Goal: Task Accomplishment & Management: Use online tool/utility

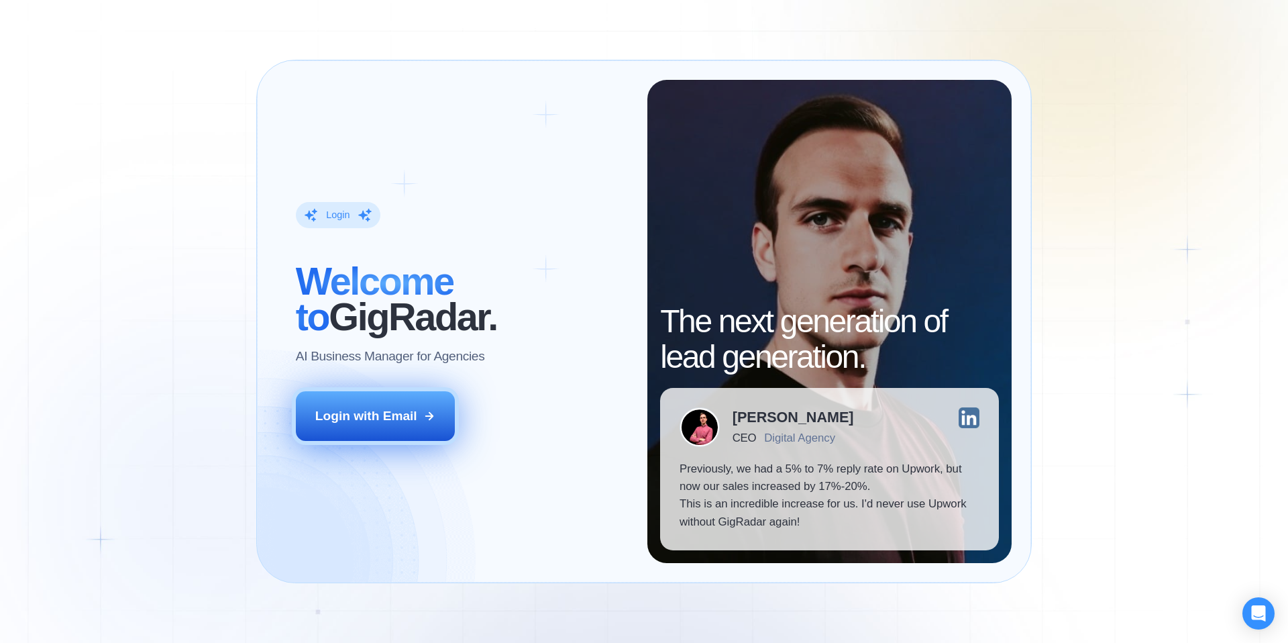
click at [391, 410] on div "Login with Email" at bounding box center [366, 415] width 102 height 17
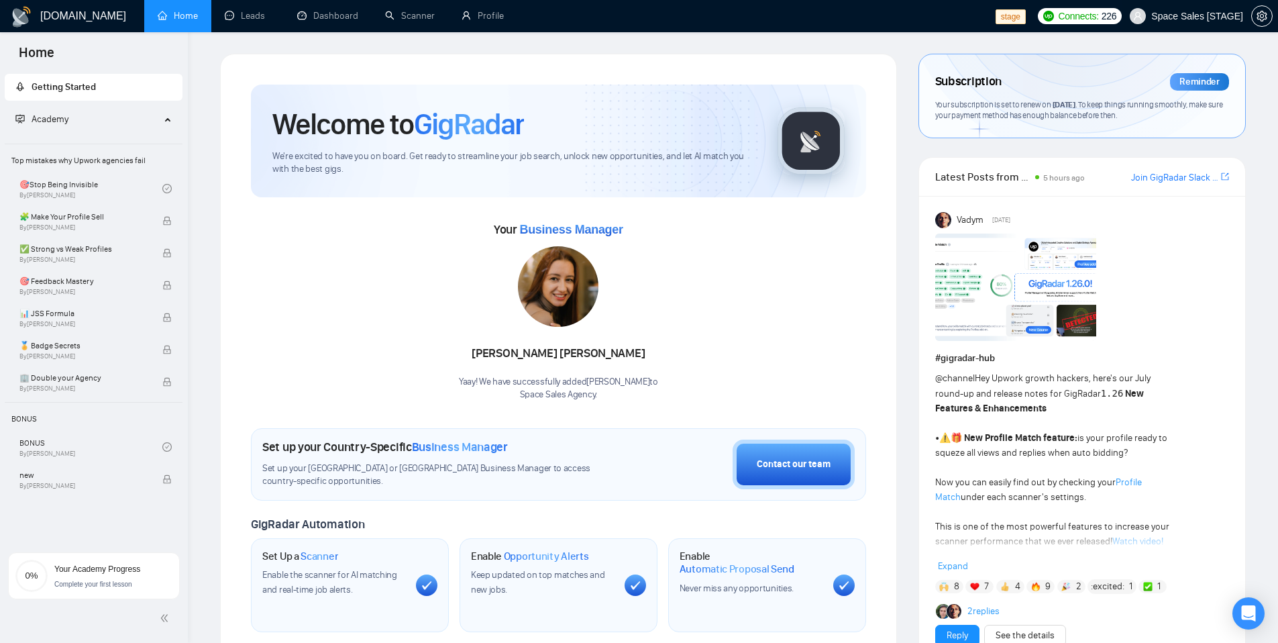
click at [1174, 16] on span "Space Sales [STAGE]" at bounding box center [1197, 16] width 92 height 0
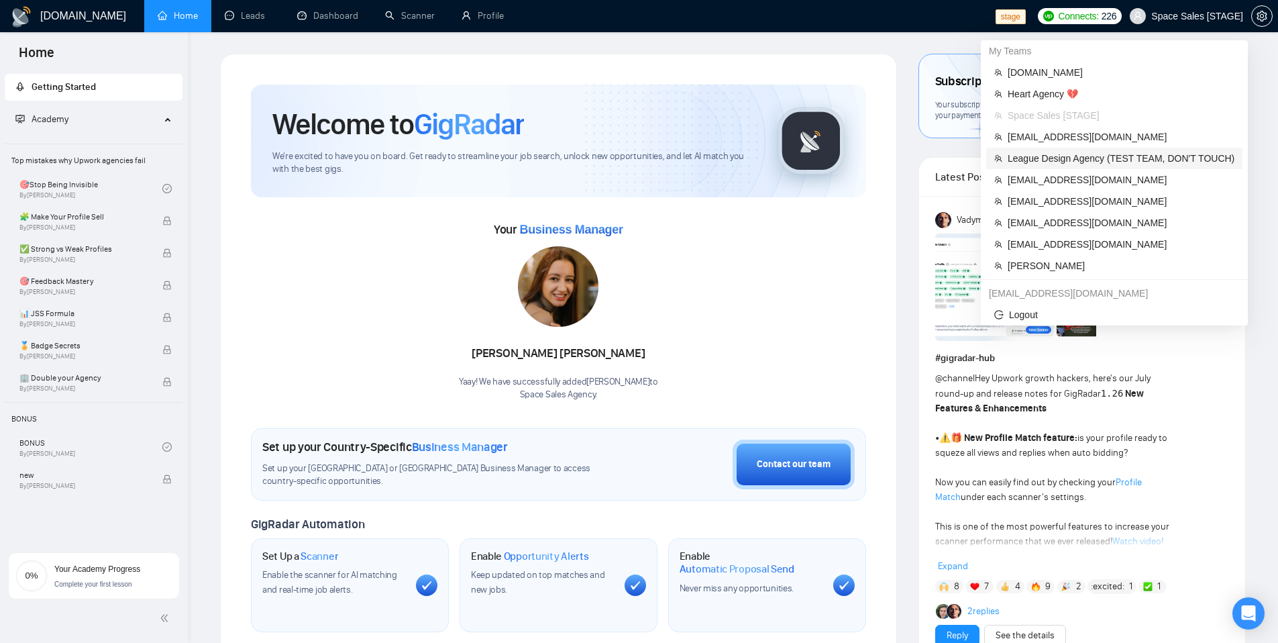
click at [1121, 153] on span "League Design Agency (TEST TEAM, DON'T TOUCH)" at bounding box center [1121, 158] width 227 height 15
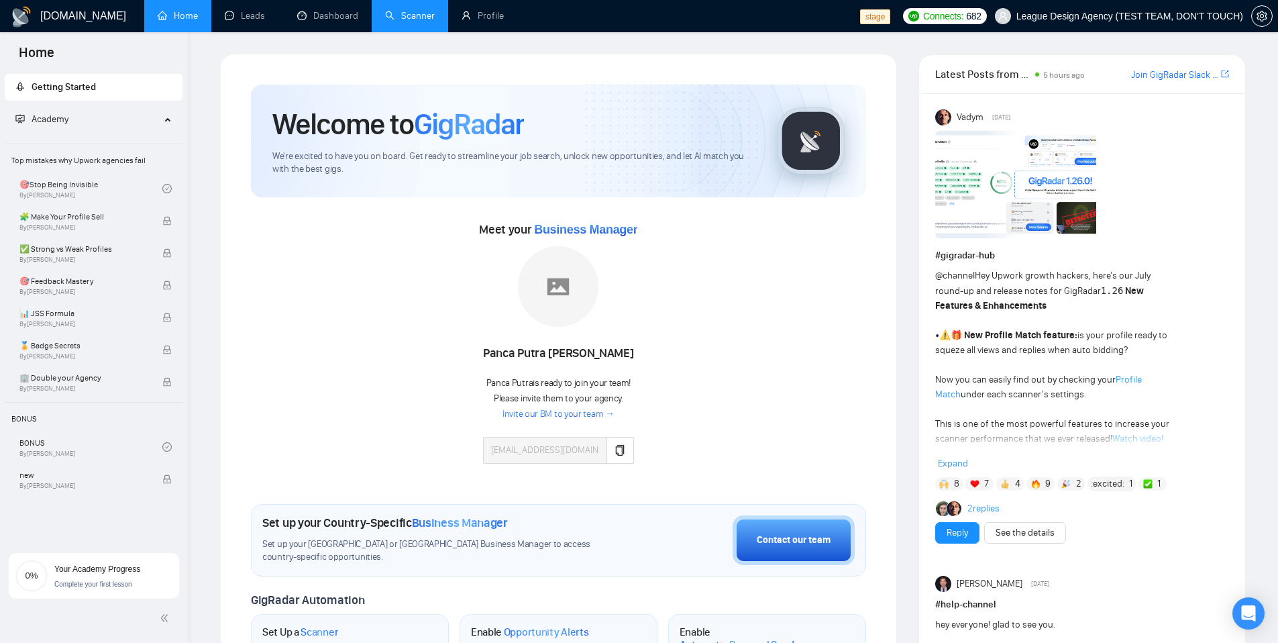
click at [432, 21] on link "Scanner" at bounding box center [410, 15] width 50 height 11
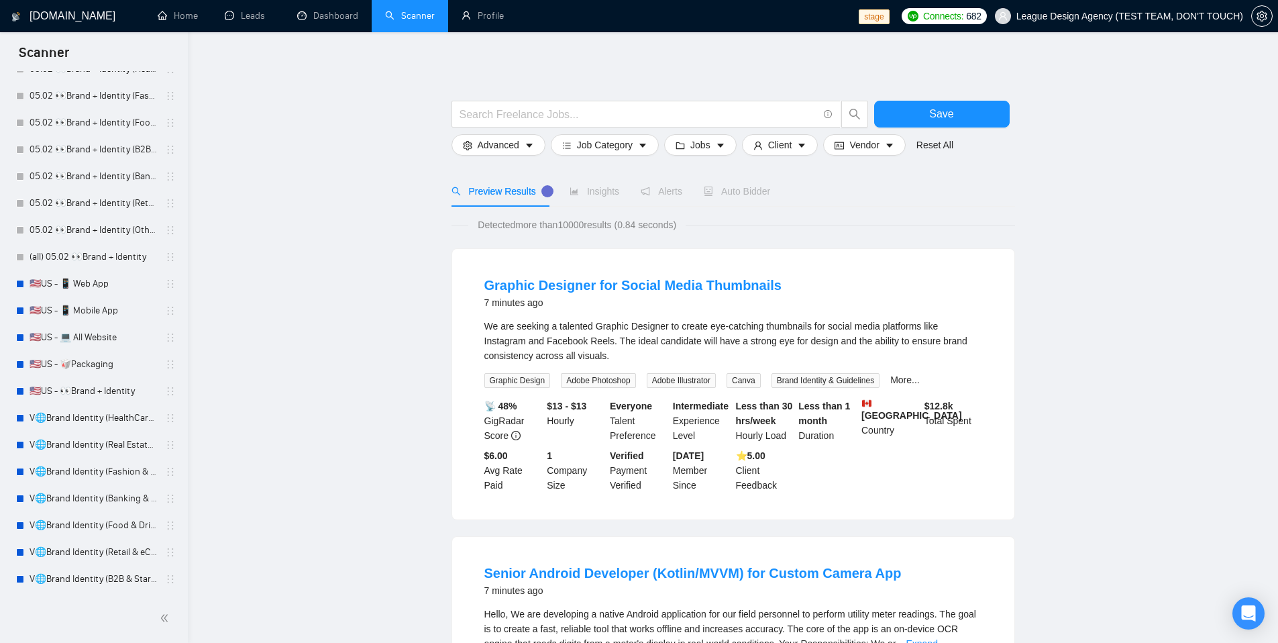
scroll to position [1906, 0]
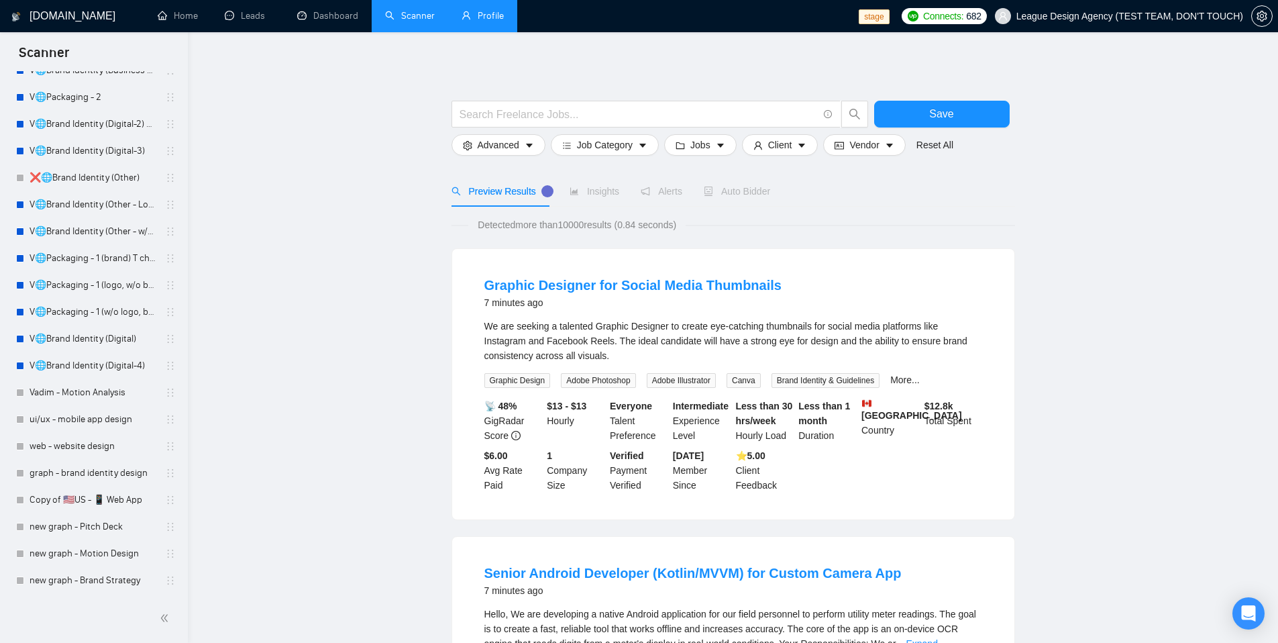
click at [484, 21] on link "Profile" at bounding box center [483, 15] width 42 height 11
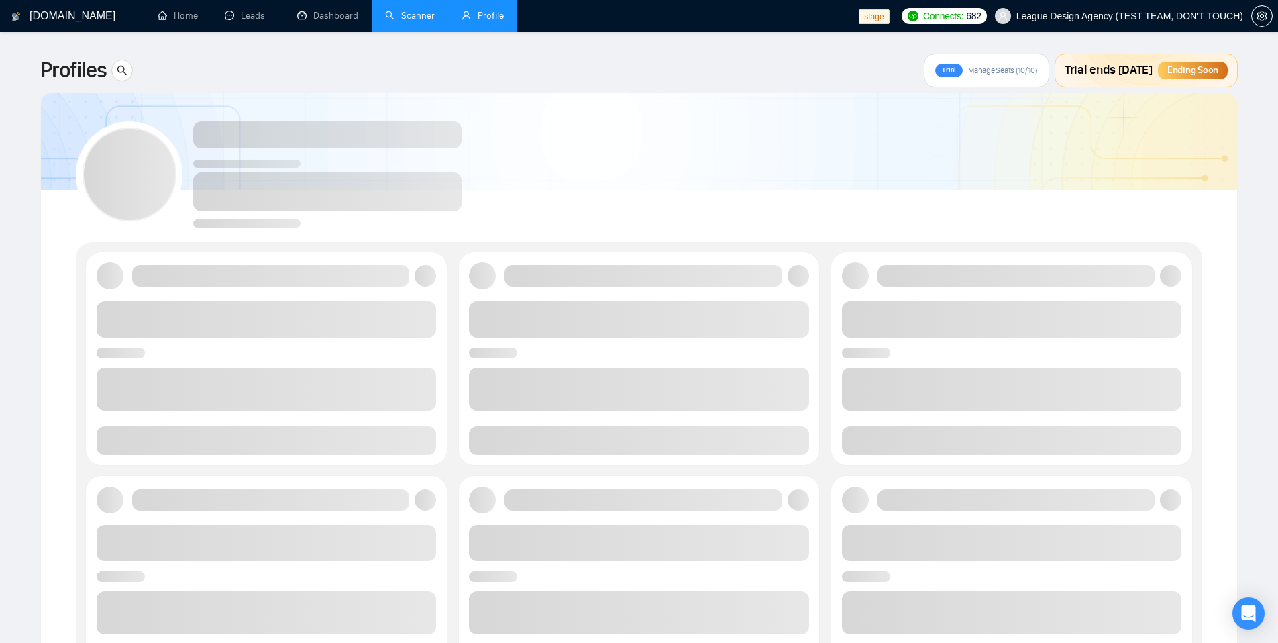
click at [431, 21] on link "Scanner" at bounding box center [410, 15] width 50 height 11
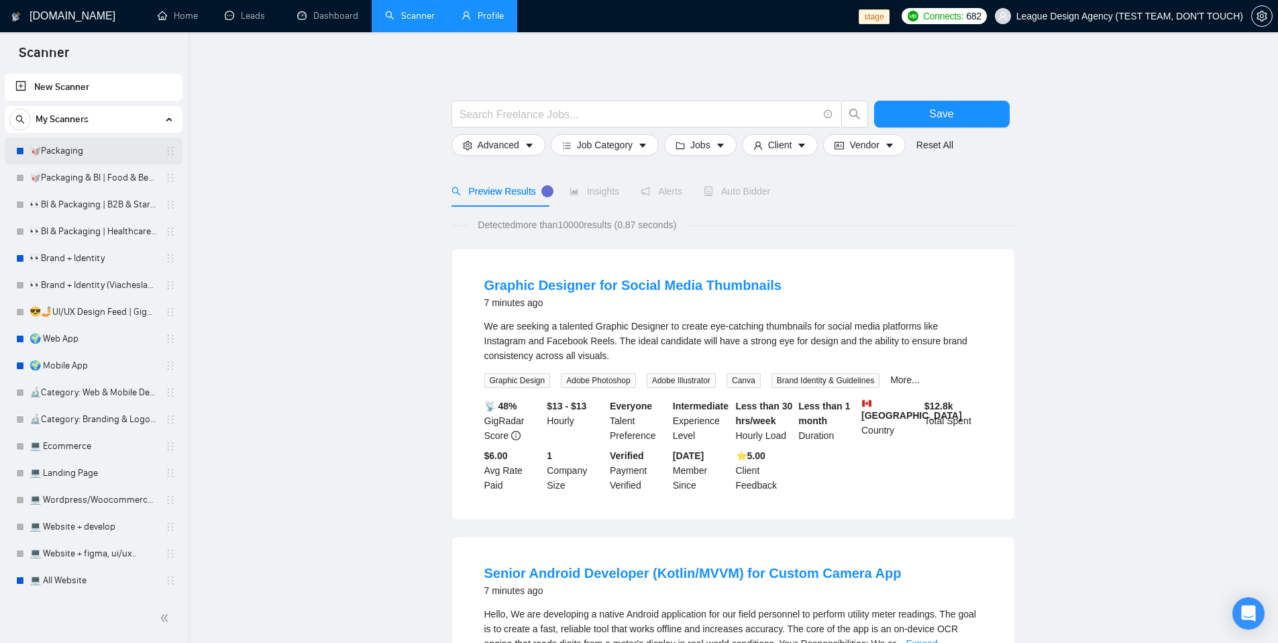
click at [83, 141] on link "🥡Packaging" at bounding box center [93, 151] width 127 height 27
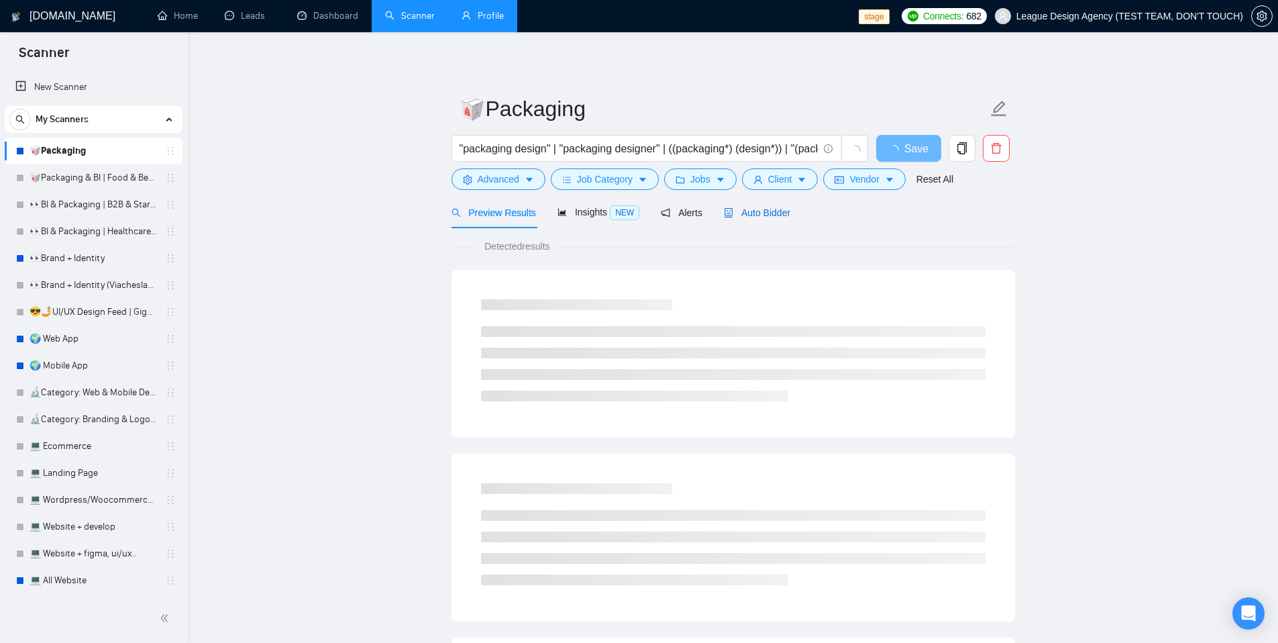
click at [749, 215] on span "Auto Bidder" at bounding box center [757, 212] width 66 height 11
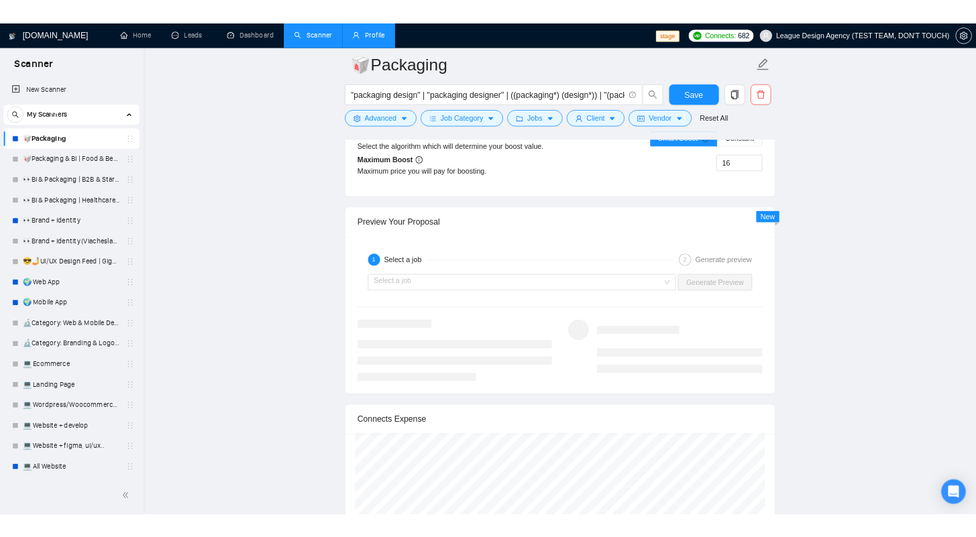
scroll to position [2508, 0]
